Goal: Task Accomplishment & Management: Manage account settings

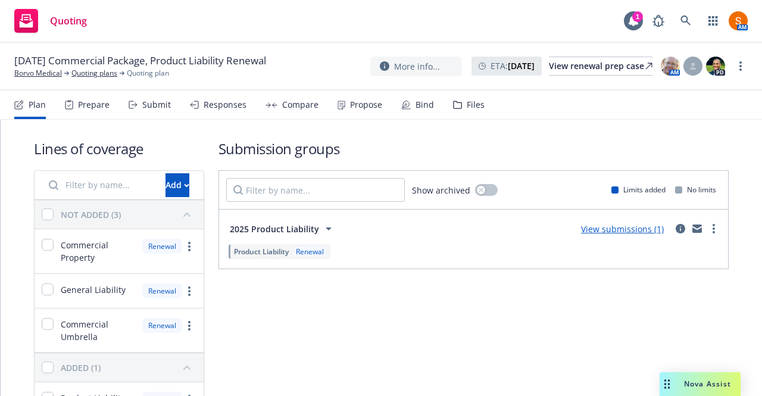
click at [423, 109] on div "Bind" at bounding box center [424, 105] width 18 height 10
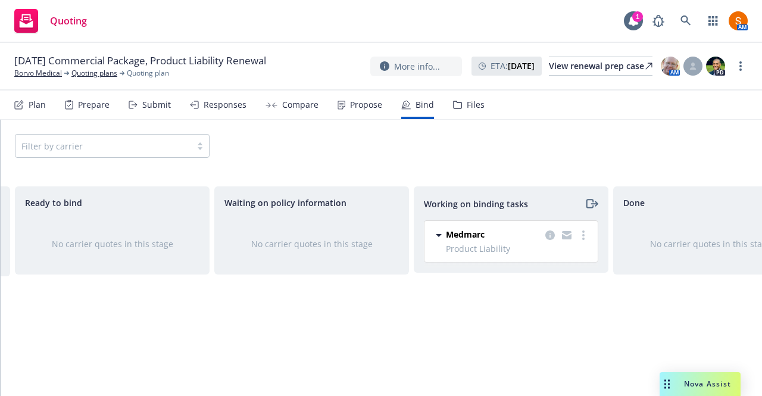
scroll to position [0, 201]
click at [580, 240] on link "more" at bounding box center [581, 235] width 14 height 14
click at [569, 287] on link "Move to done" at bounding box center [534, 283] width 108 height 24
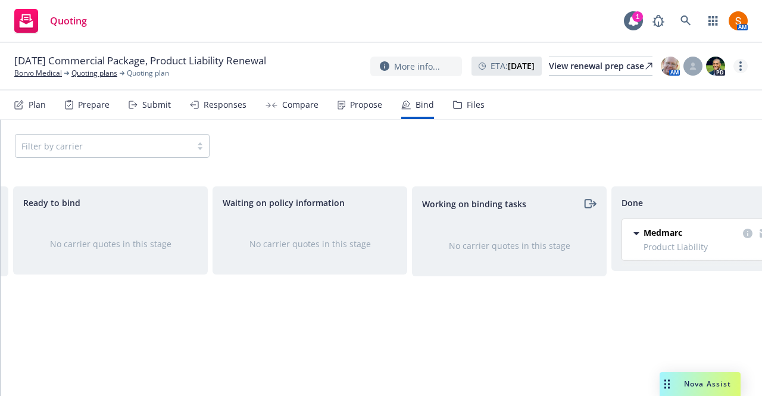
click at [740, 68] on circle "more" at bounding box center [740, 69] width 2 height 2
click at [679, 174] on link "Archive quoting plan" at bounding box center [680, 186] width 133 height 24
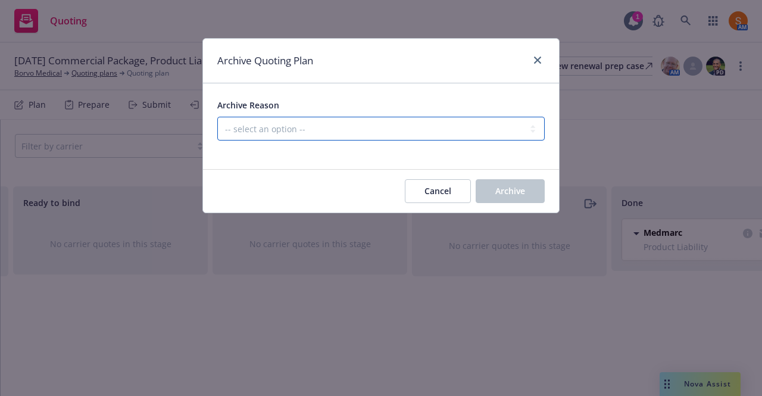
click at [367, 120] on select "-- select an option -- All policies in this renewal plan are auto-renewed Creat…" at bounding box center [380, 129] width 327 height 24
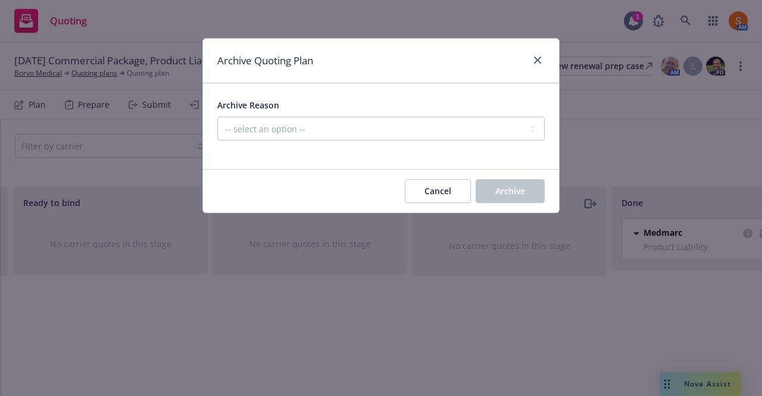
click at [342, 82] on div "Archive Quoting Plan" at bounding box center [381, 61] width 356 height 45
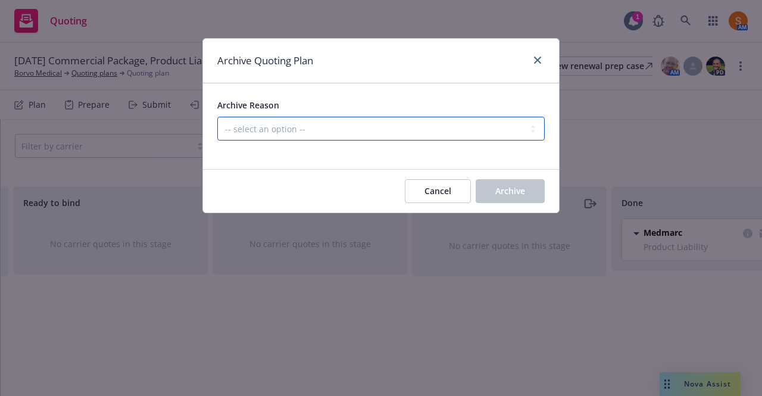
click at [341, 129] on select "-- select an option -- All policies in this renewal plan are auto-renewed Creat…" at bounding box center [380, 129] width 327 height 24
select select "ARCHIVED_RENEWAL_COMPLETED"
click at [217, 117] on select "-- select an option -- All policies in this renewal plan are auto-renewed Creat…" at bounding box center [380, 129] width 327 height 24
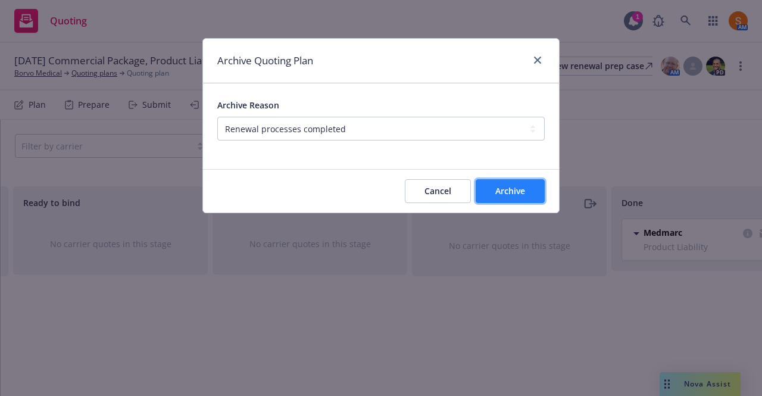
click at [485, 179] on button "Archive" at bounding box center [510, 191] width 69 height 24
